Goal: Information Seeking & Learning: Learn about a topic

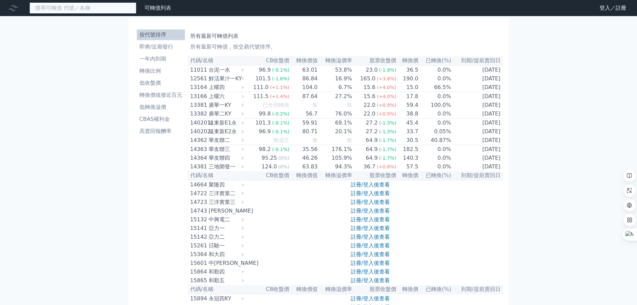
drag, startPoint x: 71, startPoint y: 6, endPoint x: 67, endPoint y: 8, distance: 4.0
click at [71, 6] on input at bounding box center [82, 7] width 107 height 11
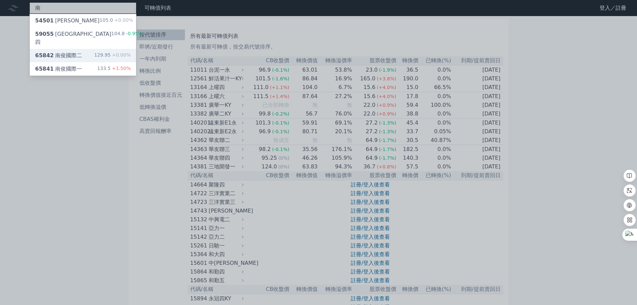
type input "南"
click at [78, 52] on div "65842 南俊國際二" at bounding box center [58, 56] width 47 height 8
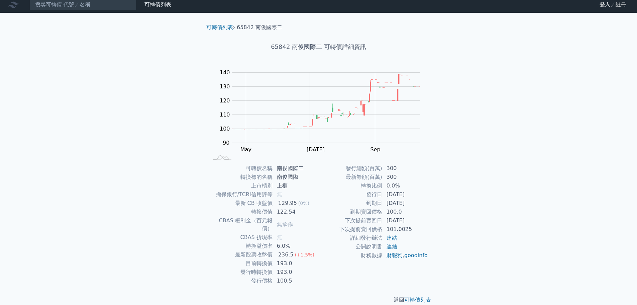
scroll to position [5, 0]
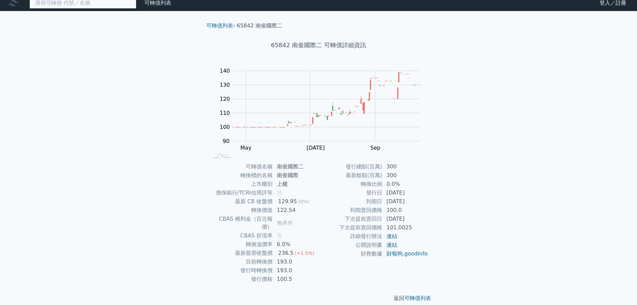
click at [98, 3] on input at bounding box center [82, 2] width 107 height 11
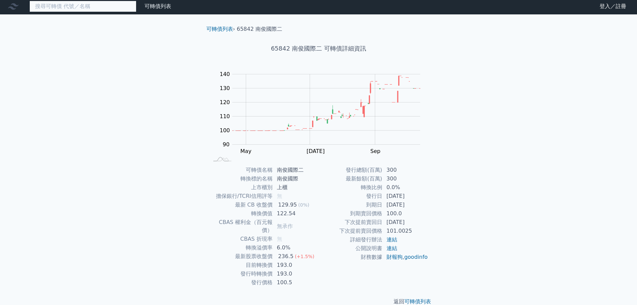
scroll to position [0, 0]
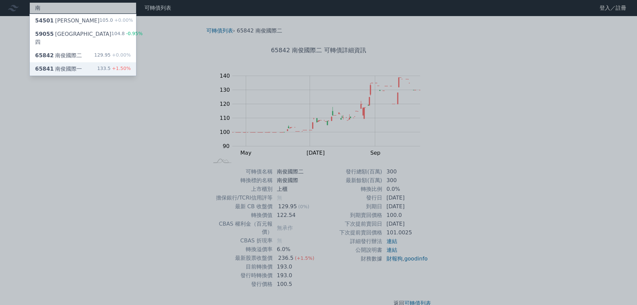
type input "南"
click at [70, 65] on div "65841 南俊國際一" at bounding box center [58, 69] width 47 height 8
